Goal: Information Seeking & Learning: Compare options

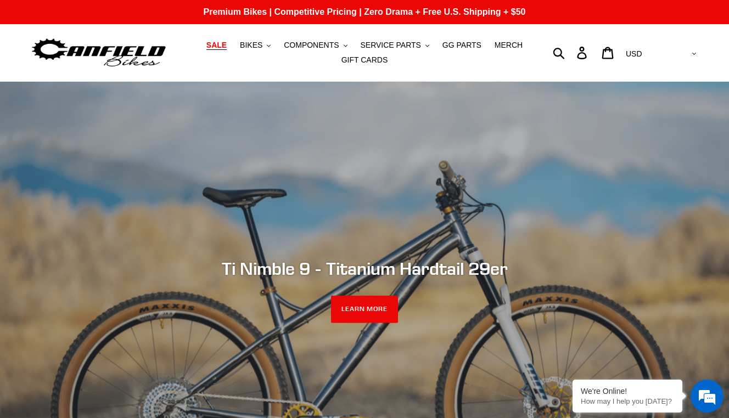
click at [227, 44] on span "SALE" at bounding box center [216, 45] width 20 height 9
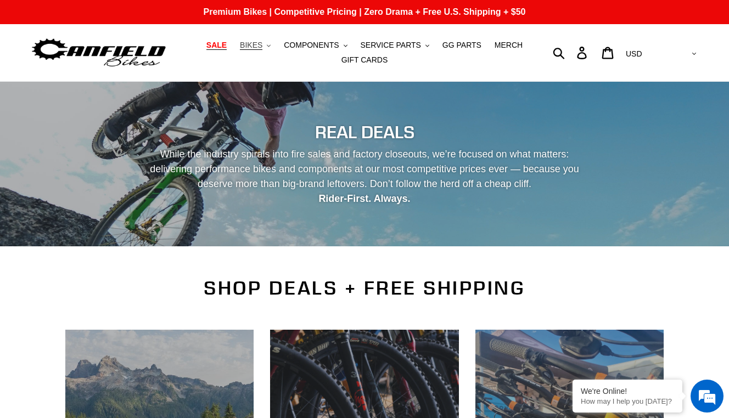
click at [258, 46] on span "BIKES" at bounding box center [251, 45] width 23 height 9
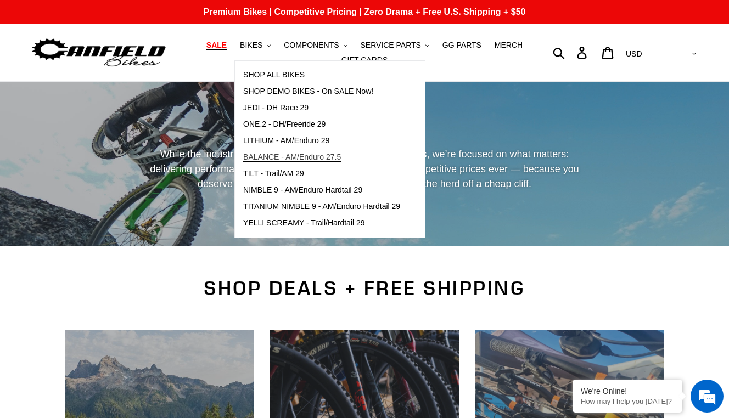
click at [325, 163] on link "BALANCE - AM/Enduro 27.5" at bounding box center [321, 157] width 173 height 16
click at [264, 176] on span "TILT - Trail/AM 29" at bounding box center [273, 173] width 61 height 9
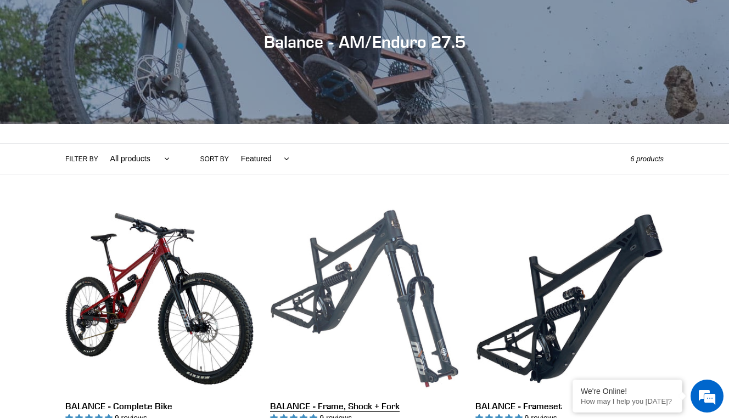
scroll to position [6, 0]
